Goal: Task Accomplishment & Management: Use online tool/utility

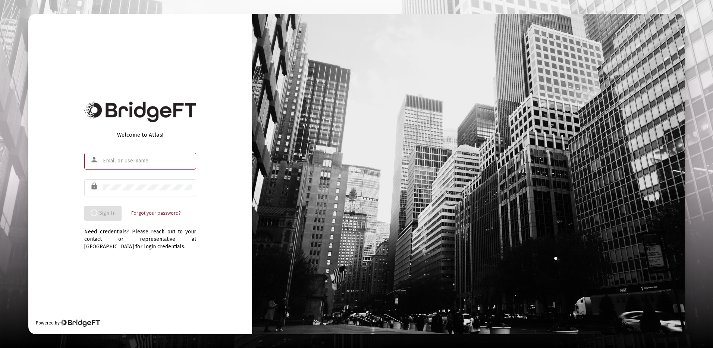
click at [120, 158] on input "text" at bounding box center [148, 161] width 90 height 6
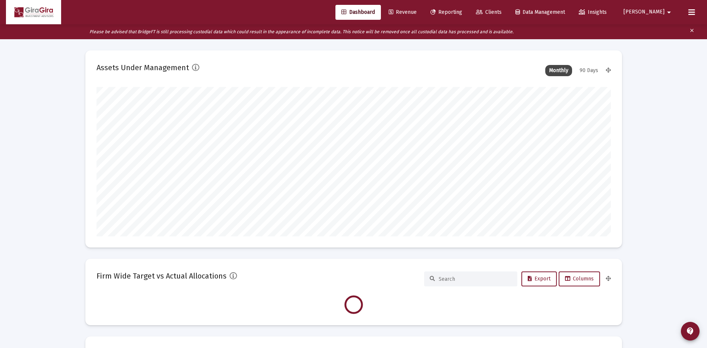
scroll to position [149, 515]
type input "[DATE]"
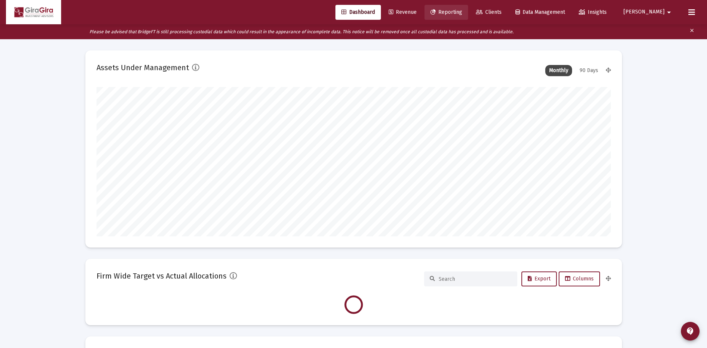
click at [462, 10] on span "Reporting" at bounding box center [447, 12] width 32 height 6
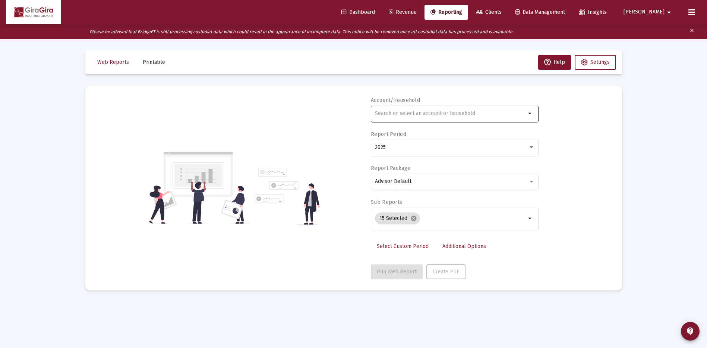
click at [380, 110] on div at bounding box center [450, 113] width 151 height 18
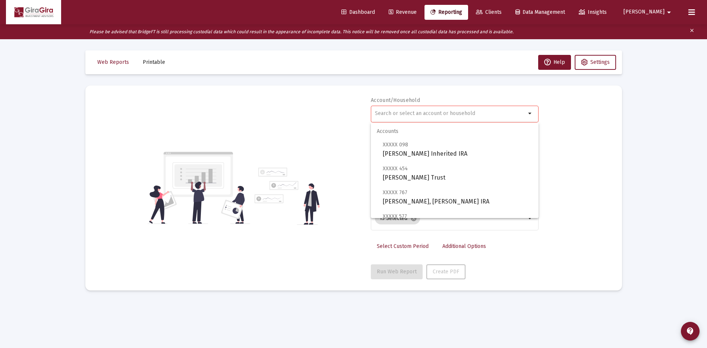
click at [389, 114] on input "text" at bounding box center [450, 113] width 151 height 6
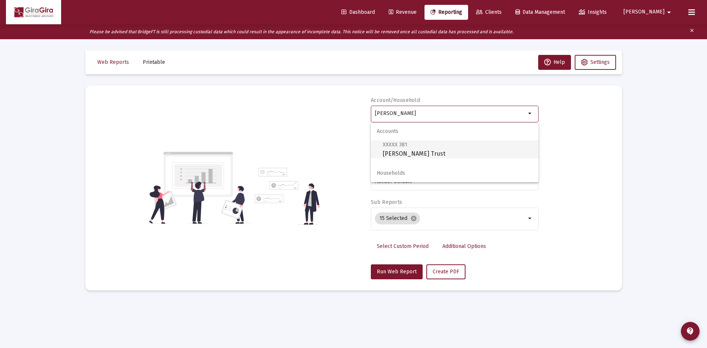
click at [402, 147] on span "XXXXX 381" at bounding box center [395, 144] width 25 height 6
type input "[PERSON_NAME] Trust"
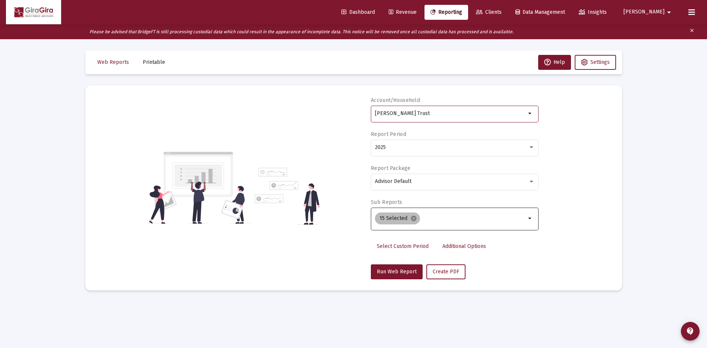
click at [413, 218] on mat-icon "cancel" at bounding box center [414, 218] width 7 height 7
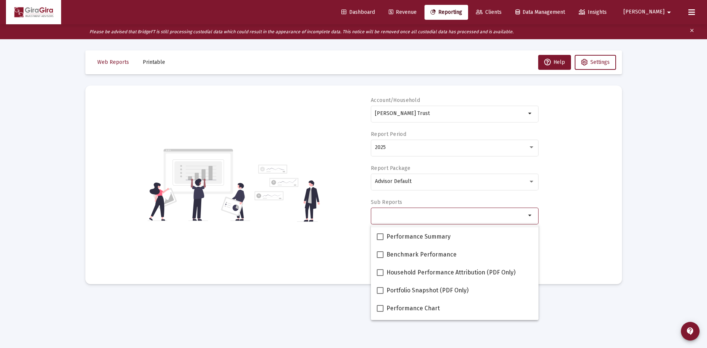
scroll to position [75, 0]
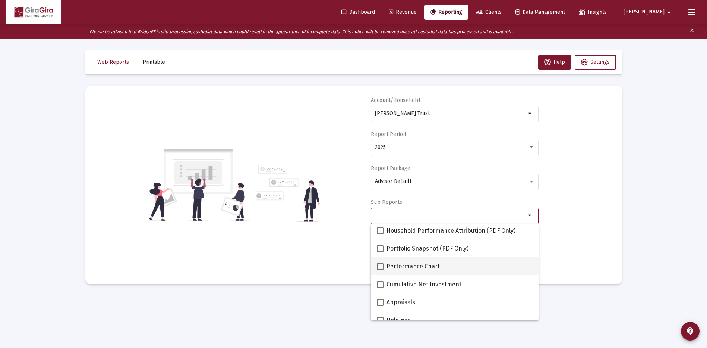
click at [381, 267] on span at bounding box center [380, 266] width 7 height 7
click at [380, 270] on input "Performance Chart" at bounding box center [380, 270] width 0 height 0
checkbox input "true"
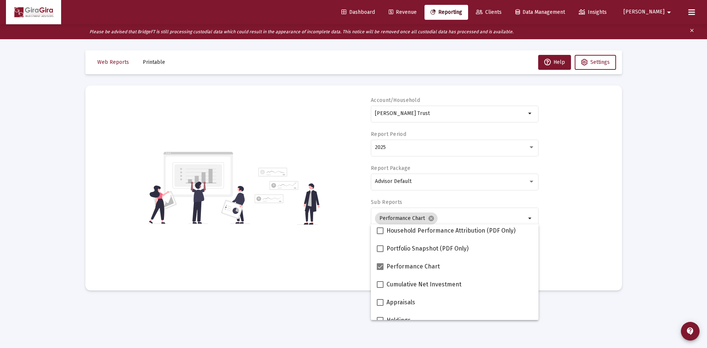
click at [577, 219] on div "Account/[PERSON_NAME] Trust arrow_drop_down Report Period 2025 Report Package A…" at bounding box center [354, 188] width 515 height 182
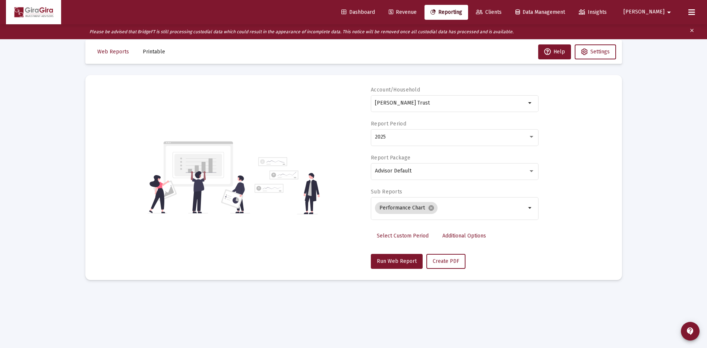
scroll to position [15, 0]
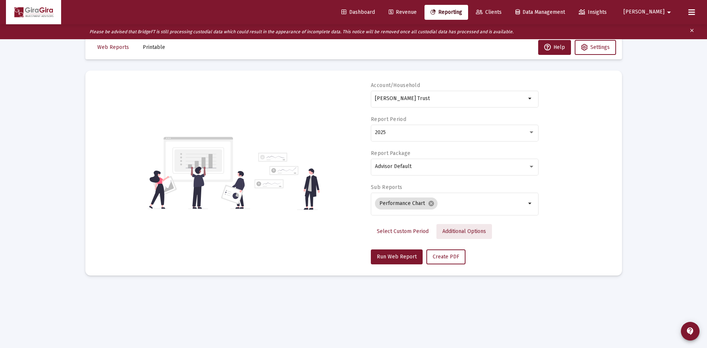
click at [447, 229] on span "Additional Options" at bounding box center [465, 231] width 44 height 6
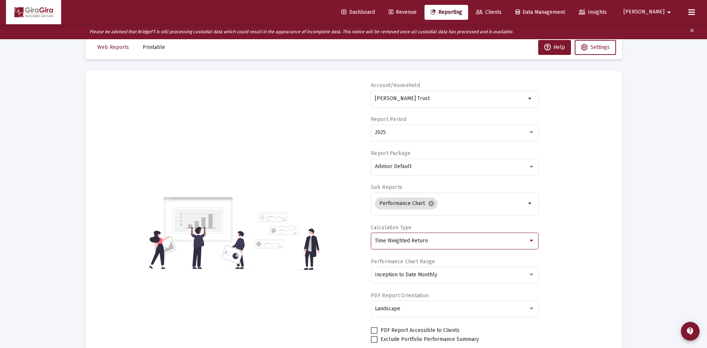
click at [417, 238] on span "Time Weighted Return" at bounding box center [401, 240] width 53 height 6
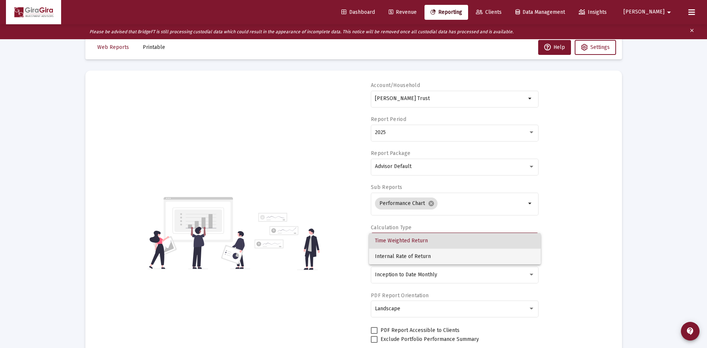
click at [407, 254] on span "Internal Rate of Return" at bounding box center [455, 256] width 160 height 16
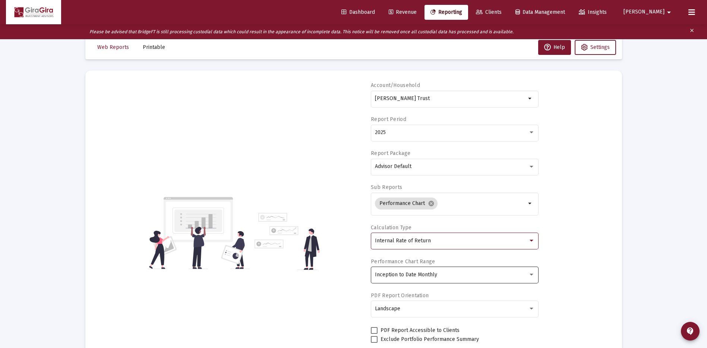
scroll to position [73, 0]
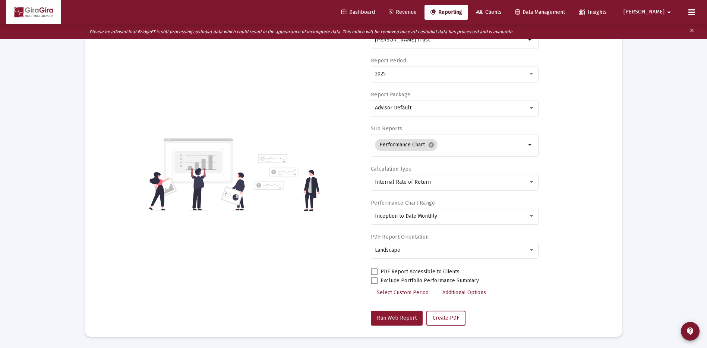
click at [392, 317] on span "Run Web Report" at bounding box center [397, 317] width 40 height 6
select select "View all"
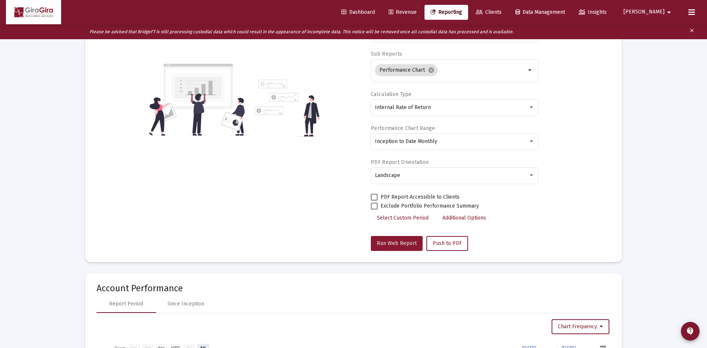
click at [388, 241] on span "Run Web Report" at bounding box center [397, 243] width 40 height 6
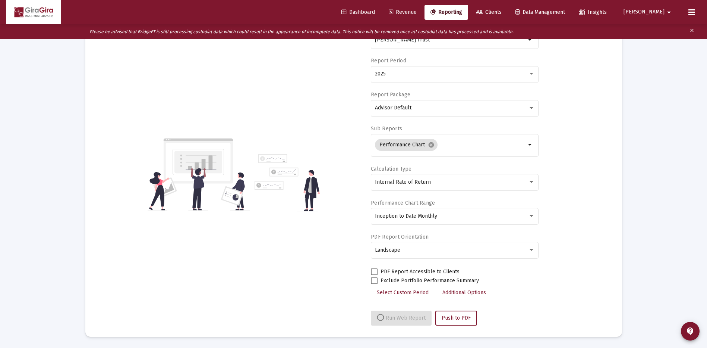
select select "View all"
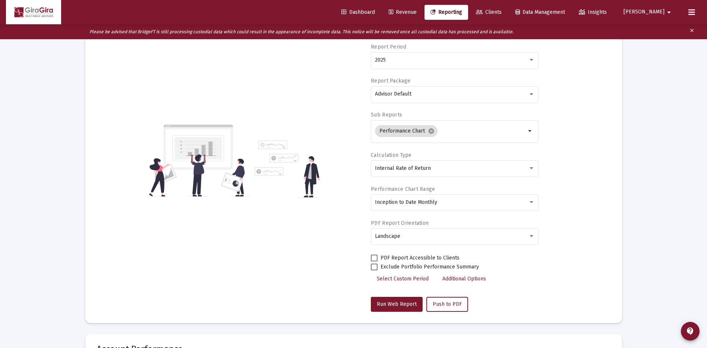
scroll to position [0, 0]
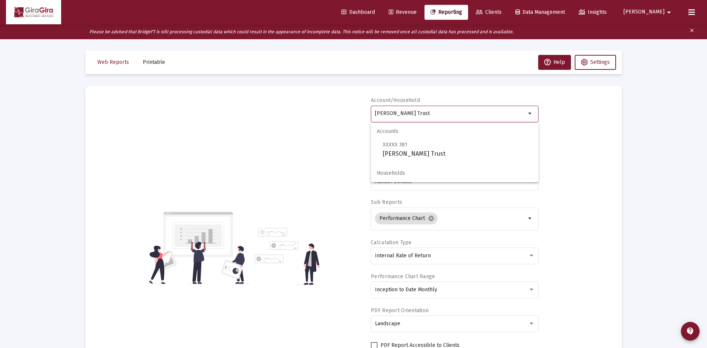
drag, startPoint x: 376, startPoint y: 112, endPoint x: 561, endPoint y: 126, distance: 185.9
click at [561, 126] on div "Account/[PERSON_NAME] Trust arrow_drop_down Report Period 2025 Report Package A…" at bounding box center [354, 248] width 515 height 302
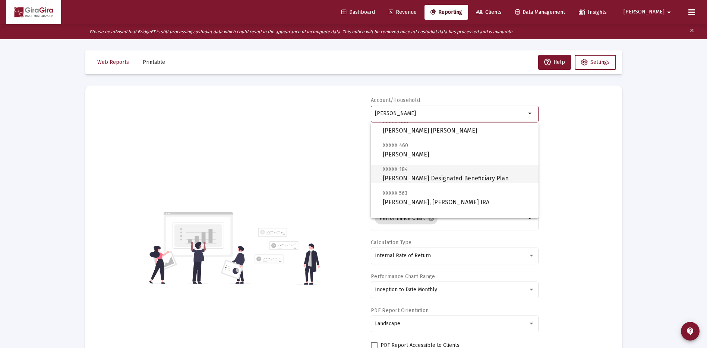
scroll to position [298, 0]
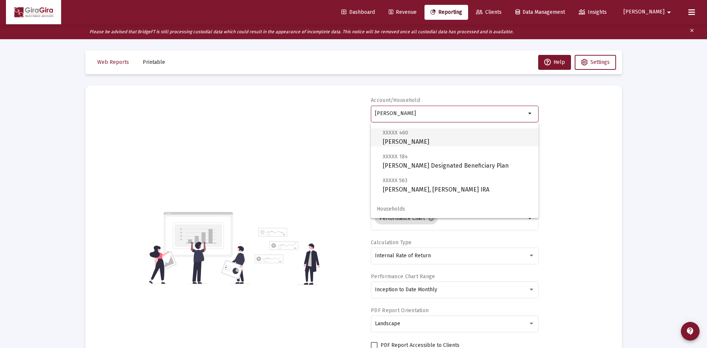
click at [386, 139] on span "XXXXX 460 [PERSON_NAME]" at bounding box center [458, 137] width 150 height 18
type input "[PERSON_NAME]"
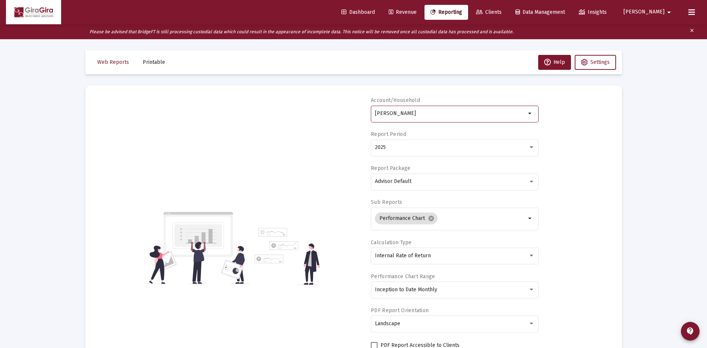
scroll to position [149, 0]
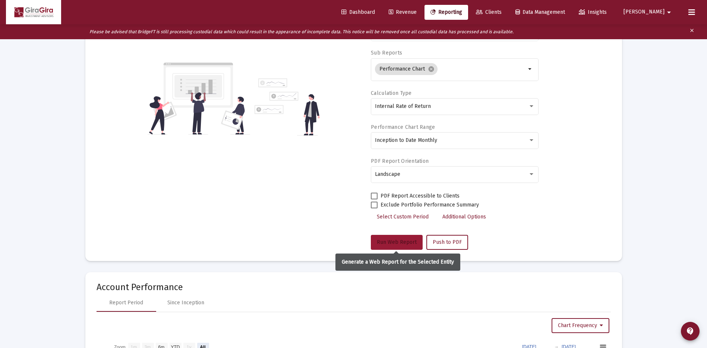
click at [393, 241] on span "Run Web Report" at bounding box center [397, 242] width 40 height 6
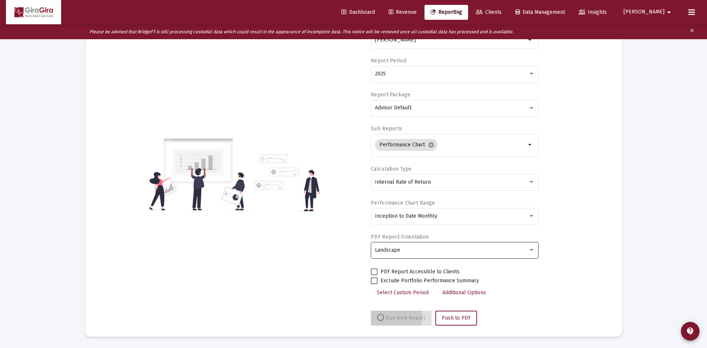
scroll to position [73, 0]
select select "View all"
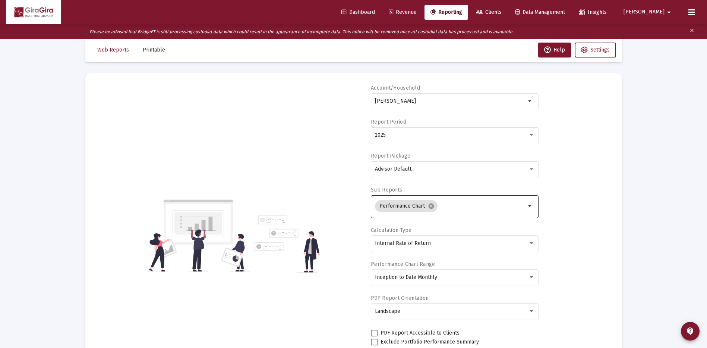
scroll to position [0, 0]
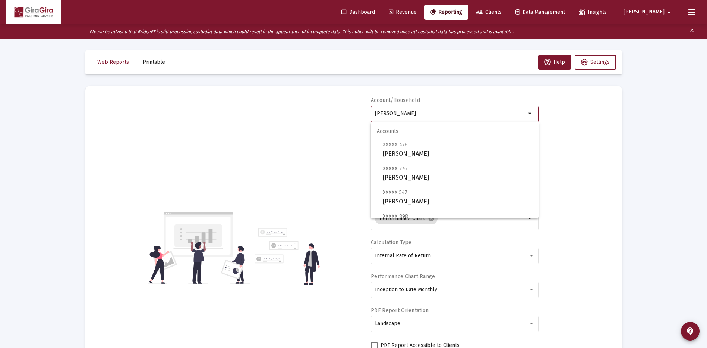
drag, startPoint x: 376, startPoint y: 111, endPoint x: 569, endPoint y: 123, distance: 193.2
click at [567, 122] on div "Account/Household [PERSON_NAME] Trust arrow_drop_down Report Period 2025 Report…" at bounding box center [354, 248] width 515 height 302
drag, startPoint x: 376, startPoint y: 112, endPoint x: 631, endPoint y: 143, distance: 257.0
click at [571, 143] on div "Account/Household [PERSON_NAME] arrow_drop_down Report Period 2025 Report Packa…" at bounding box center [354, 248] width 515 height 302
click at [402, 172] on span "XXXXX 276 [PERSON_NAME]" at bounding box center [458, 173] width 150 height 18
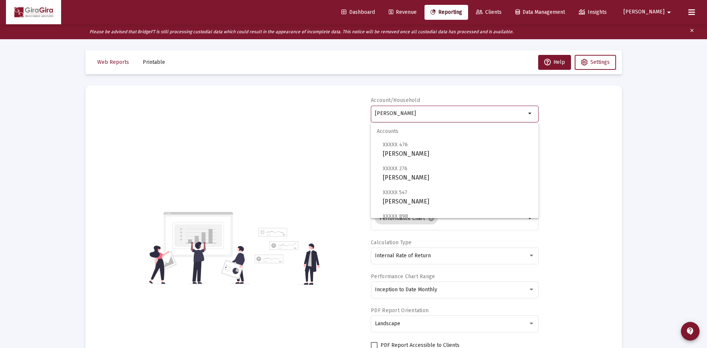
type input "[PERSON_NAME]"
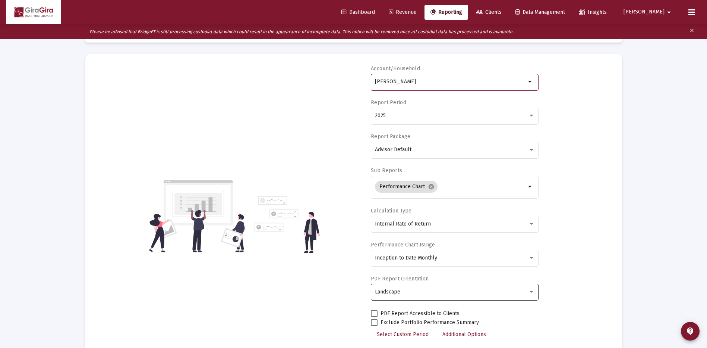
scroll to position [75, 0]
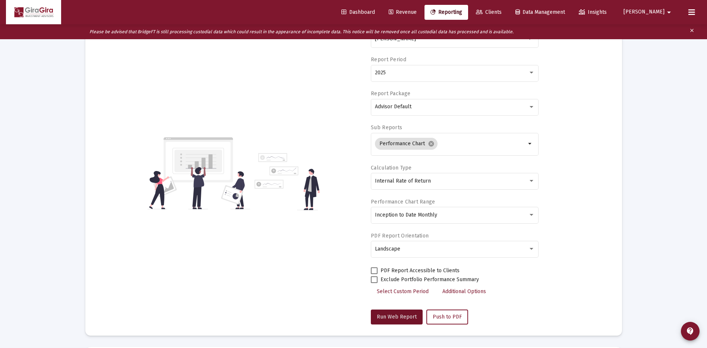
drag, startPoint x: 396, startPoint y: 316, endPoint x: 429, endPoint y: 303, distance: 35.0
click at [397, 316] on span "Run Web Report" at bounding box center [397, 316] width 40 height 6
select select "View all"
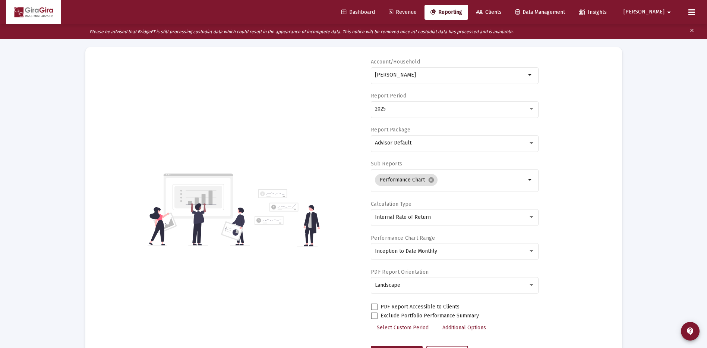
scroll to position [0, 0]
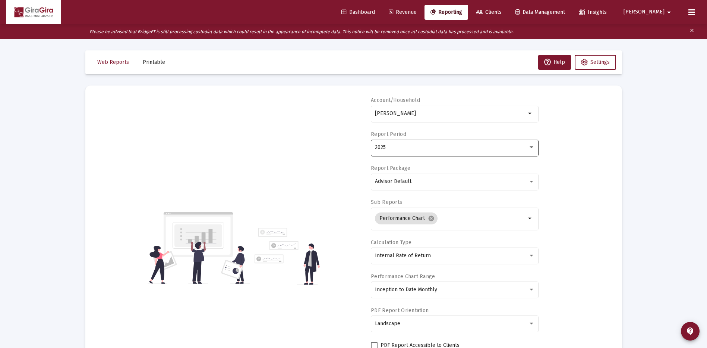
click at [378, 145] on span "2025" at bounding box center [380, 147] width 11 height 6
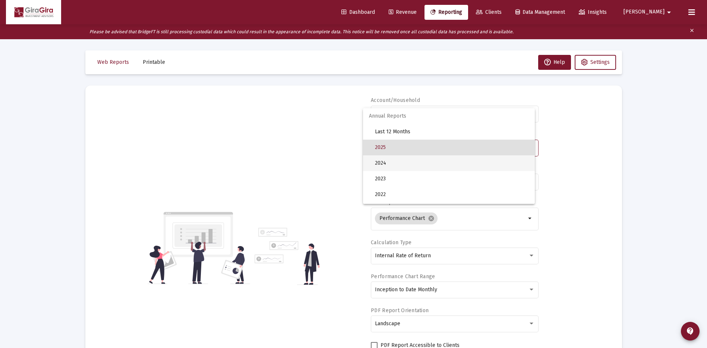
click at [384, 161] on span "2024" at bounding box center [452, 163] width 154 height 16
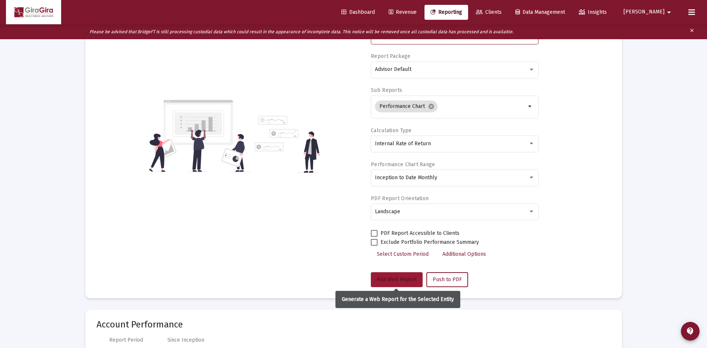
click at [399, 277] on span "Run Web Report" at bounding box center [397, 279] width 40 height 6
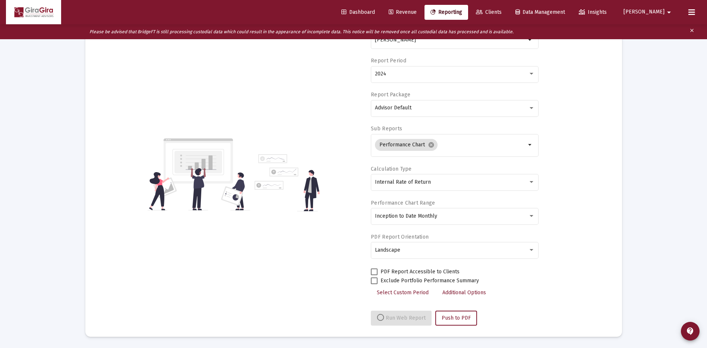
select select "View all"
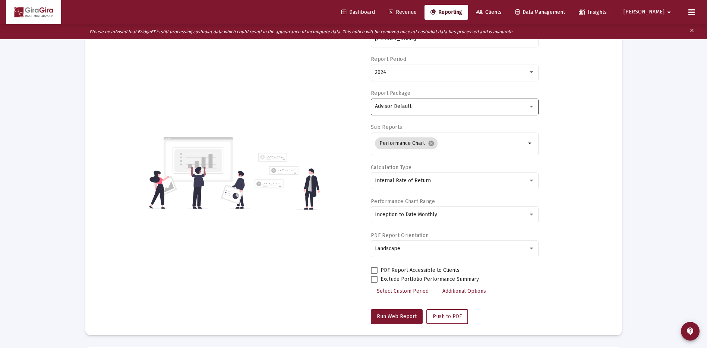
scroll to position [75, 0]
click at [383, 72] on span "2024" at bounding box center [380, 72] width 11 height 6
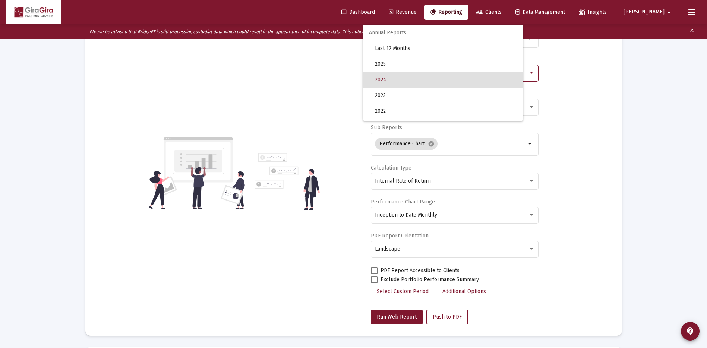
scroll to position [7, 0]
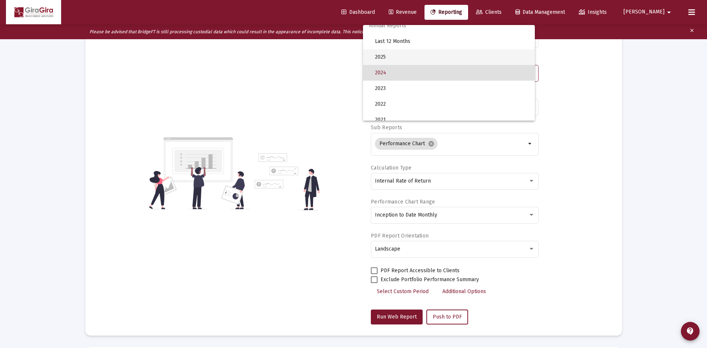
click at [379, 56] on span "2025" at bounding box center [452, 57] width 154 height 16
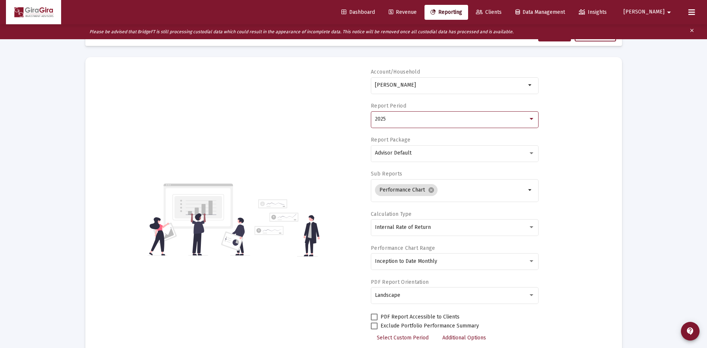
scroll to position [0, 0]
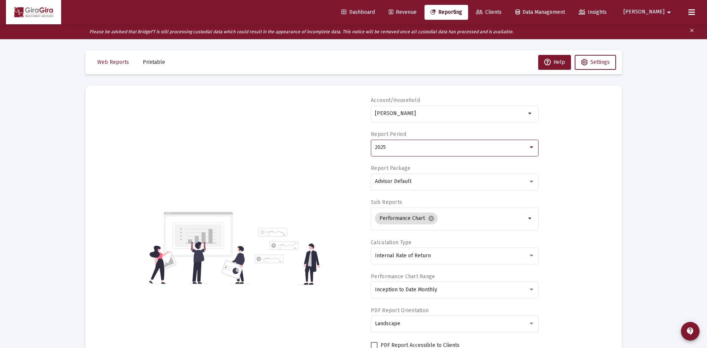
drag, startPoint x: 376, startPoint y: 112, endPoint x: 615, endPoint y: 131, distance: 239.8
click at [615, 131] on mat-card "Account/Household [PERSON_NAME] Trust arrow_drop_down Report Period 2025 Report…" at bounding box center [353, 247] width 537 height 324
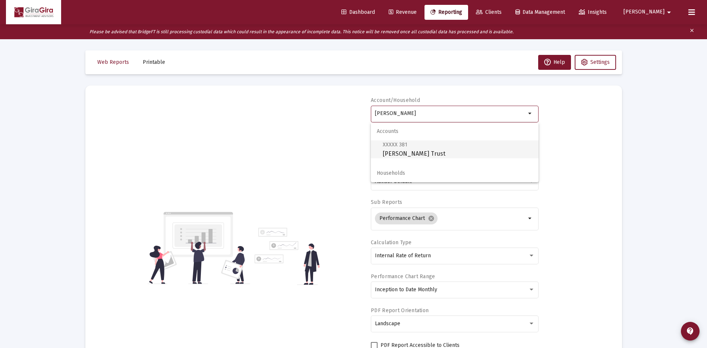
click at [409, 146] on span "XXXXX 381 [PERSON_NAME] Trust" at bounding box center [458, 149] width 150 height 18
type input "[PERSON_NAME] Trust"
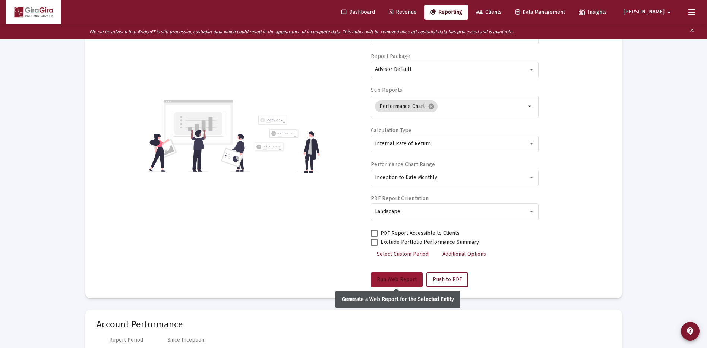
click at [408, 277] on span "Run Web Report" at bounding box center [397, 279] width 40 height 6
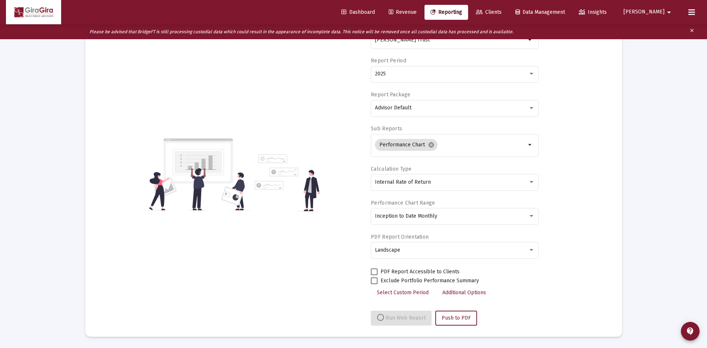
scroll to position [73, 0]
select select "View all"
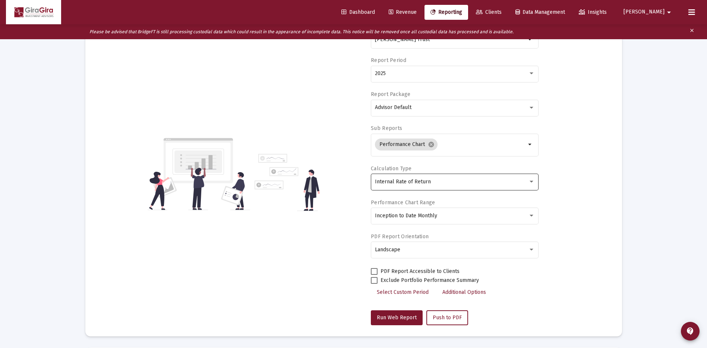
scroll to position [75, 0]
click at [405, 314] on span "Run Web Report" at bounding box center [397, 316] width 40 height 6
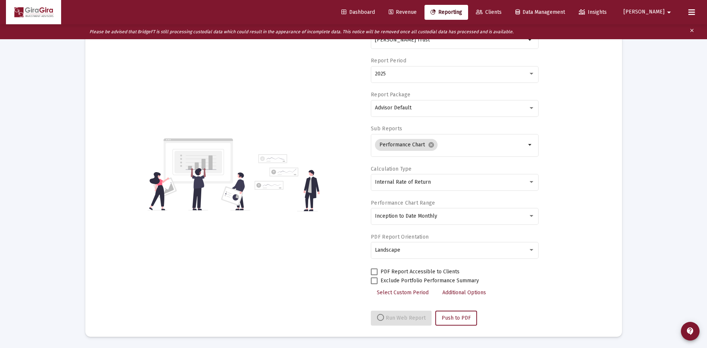
select select "View all"
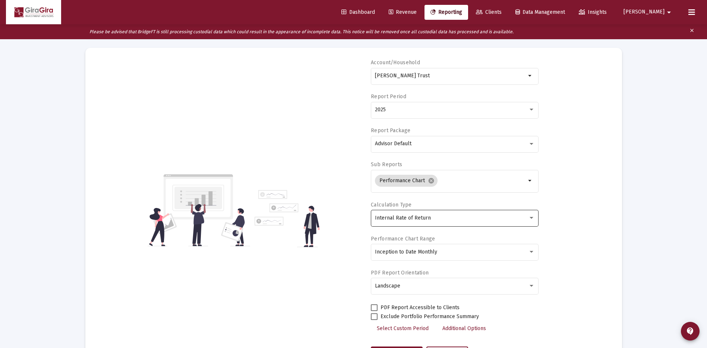
scroll to position [0, 0]
